Goal: Information Seeking & Learning: Learn about a topic

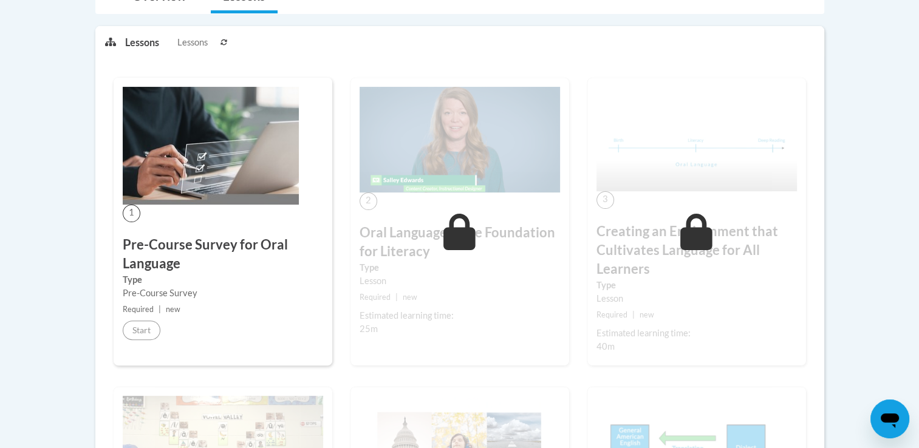
scroll to position [316, 0]
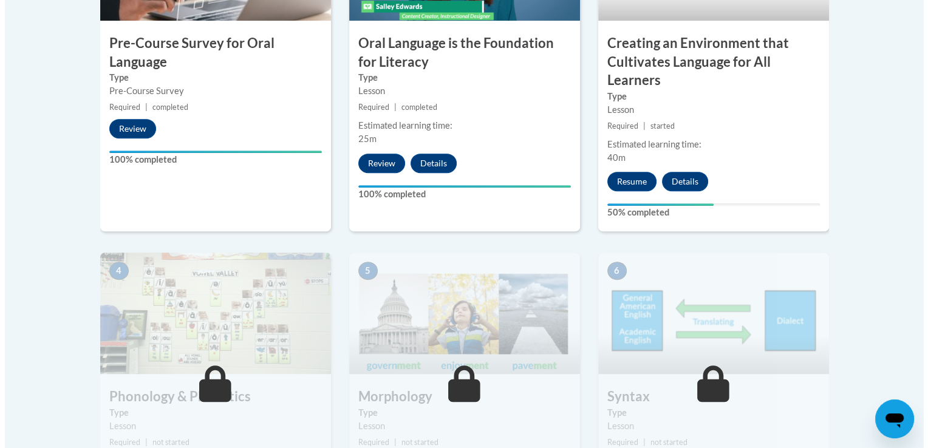
scroll to position [510, 0]
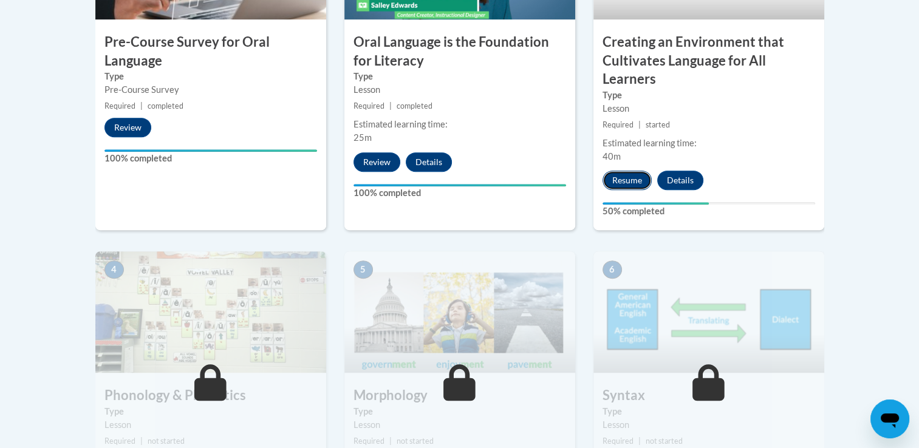
click at [632, 183] on button "Resume" at bounding box center [627, 180] width 49 height 19
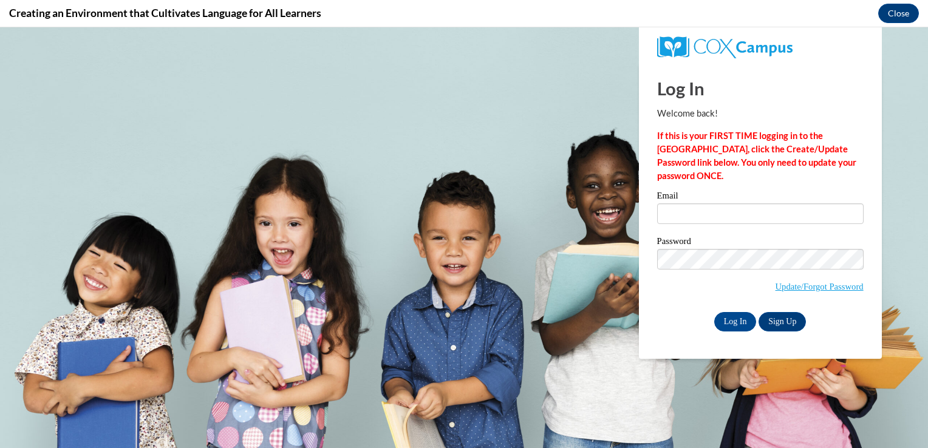
scroll to position [0, 0]
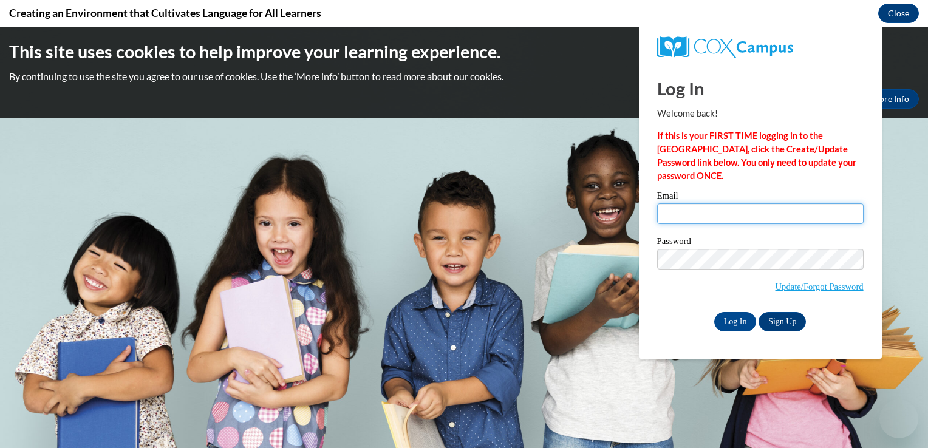
click at [740, 208] on input "Email" at bounding box center [760, 213] width 207 height 21
type input "priyanka.sr2203@gmail.com"
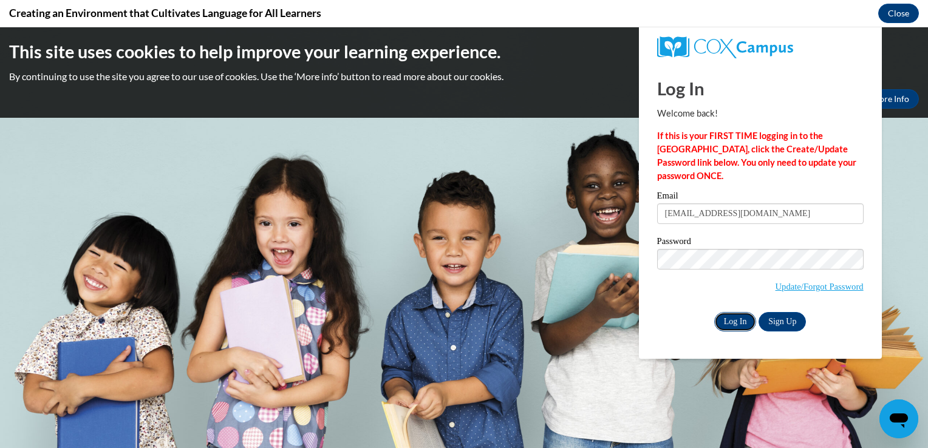
click at [737, 328] on input "Log In" at bounding box center [735, 321] width 43 height 19
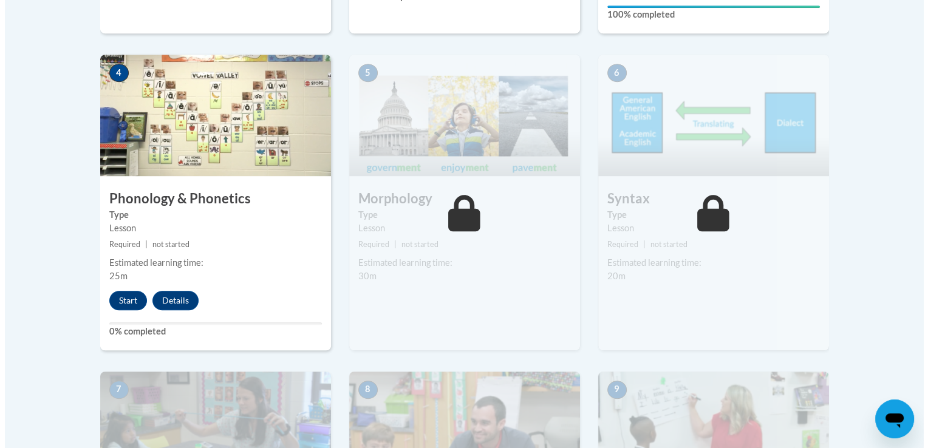
scroll to position [700, 0]
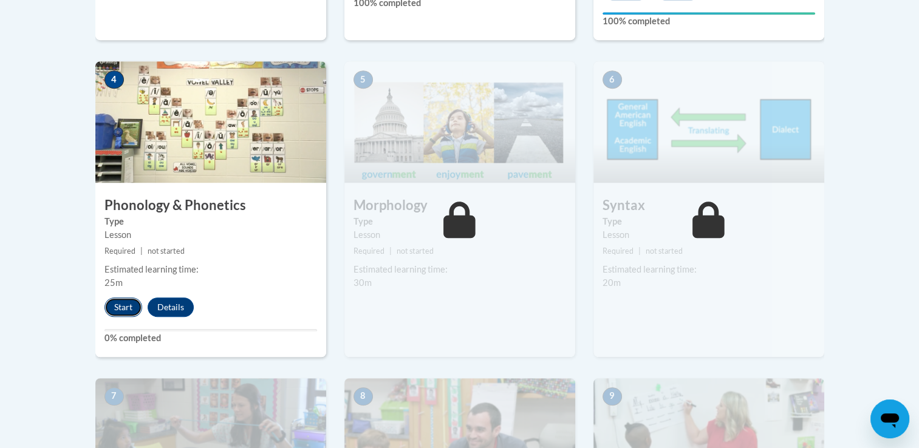
click at [118, 299] on button "Start" at bounding box center [123, 307] width 38 height 19
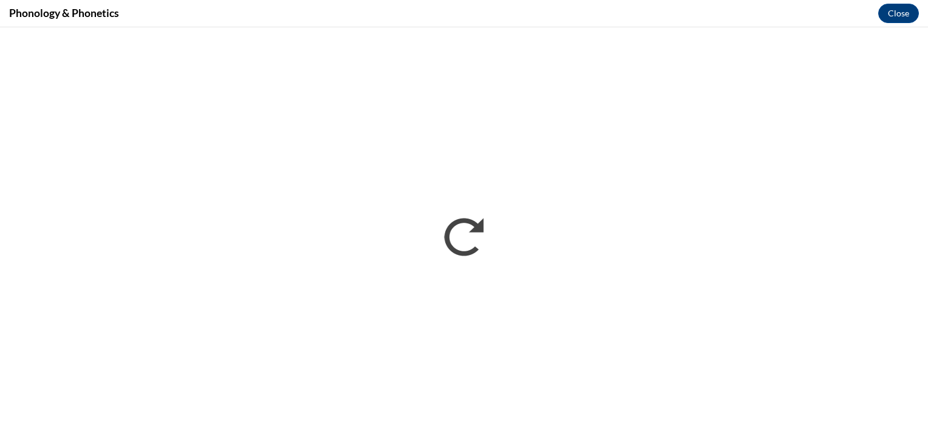
scroll to position [0, 0]
